Goal: Task Accomplishment & Management: Use online tool/utility

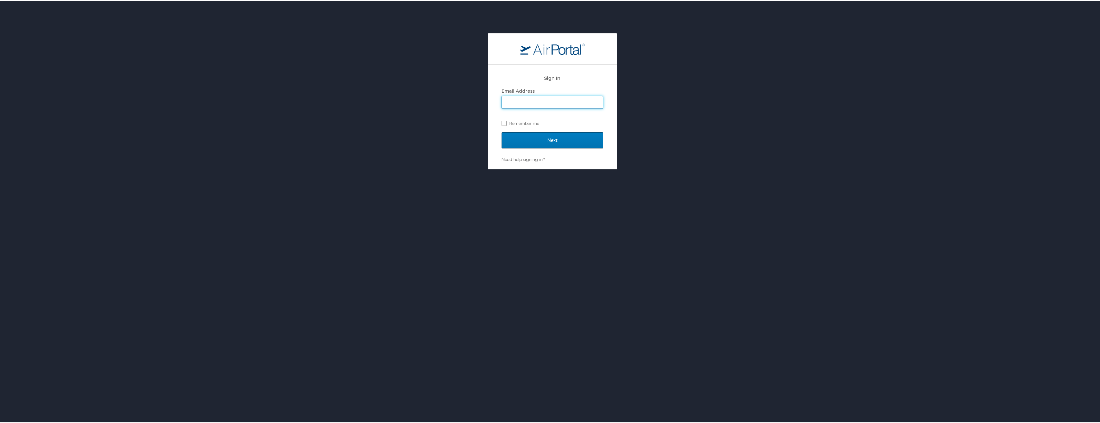
click at [563, 102] on input "Email Address" at bounding box center [552, 101] width 101 height 12
type input "Ilene.jaramillo@shipmonk.com"
click at [548, 136] on input "Next" at bounding box center [553, 139] width 102 height 16
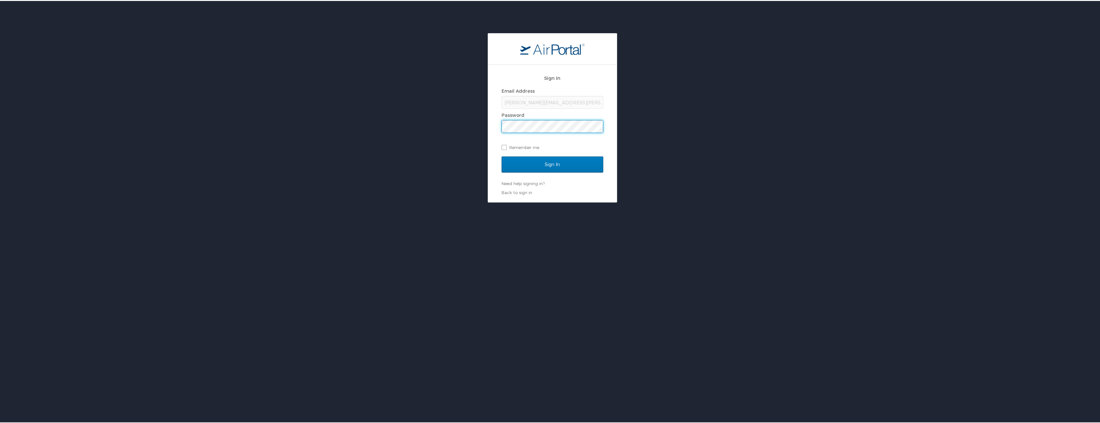
click at [502, 156] on input "Sign In" at bounding box center [553, 164] width 102 height 16
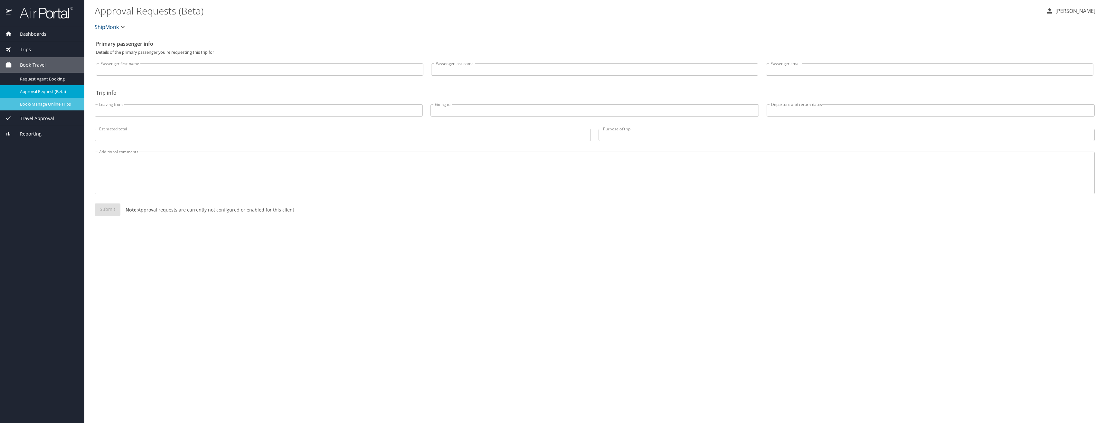
click at [65, 98] on link "Book/Manage Online Trips" at bounding box center [42, 104] width 84 height 13
click at [30, 104] on span "Book/Manage Online Trips" at bounding box center [48, 104] width 57 height 6
